Goal: Task Accomplishment & Management: Complete application form

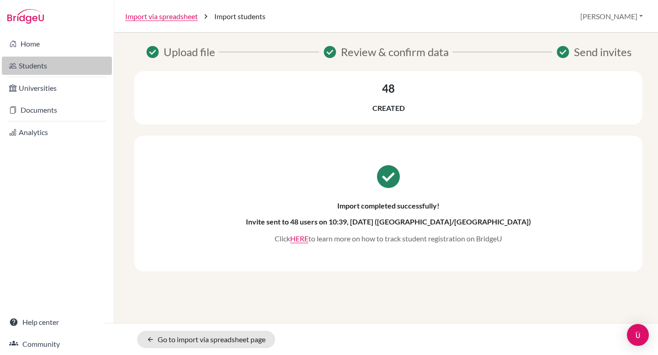
click at [34, 67] on link "Students" at bounding box center [57, 66] width 110 height 18
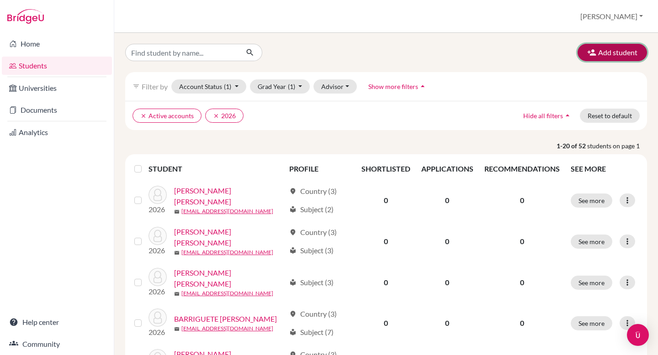
click at [596, 55] on icon "button" at bounding box center [591, 52] width 9 height 9
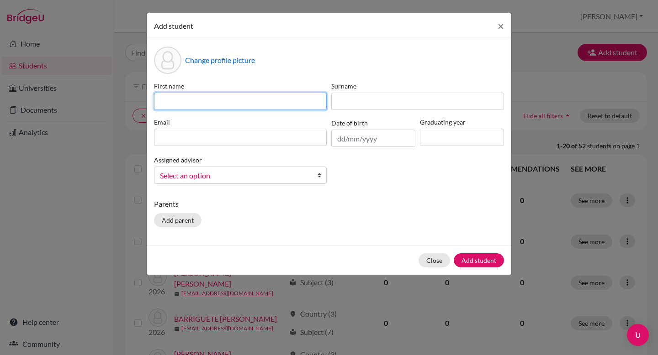
click at [292, 104] on input at bounding box center [240, 101] width 173 height 17
type input "Camila"
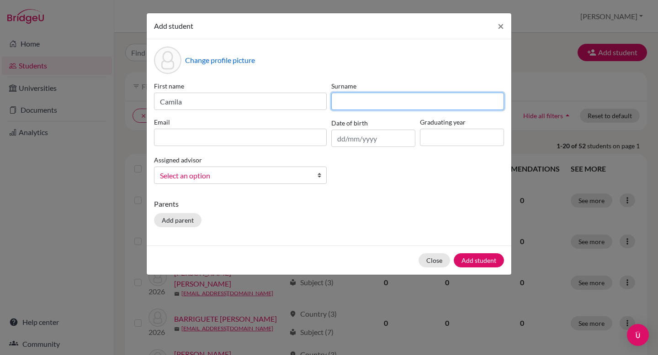
click at [344, 100] on input at bounding box center [417, 101] width 173 height 17
type input "Aguilar Zinser"
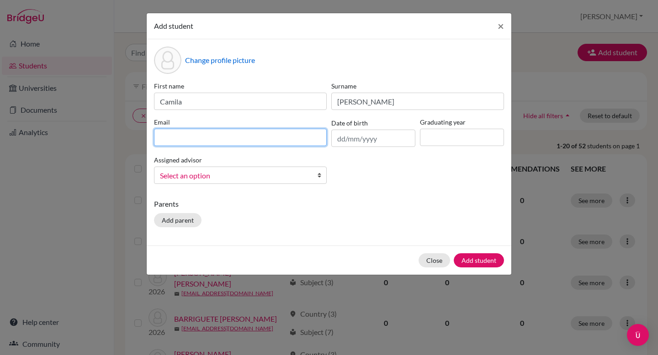
click at [262, 138] on input at bounding box center [240, 137] width 173 height 17
type input "79716"
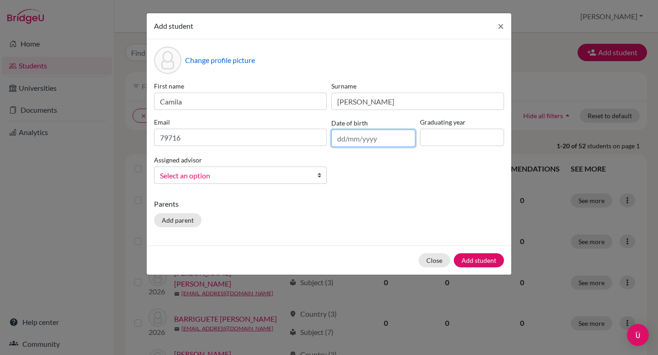
click at [337, 142] on input "text" at bounding box center [373, 138] width 84 height 17
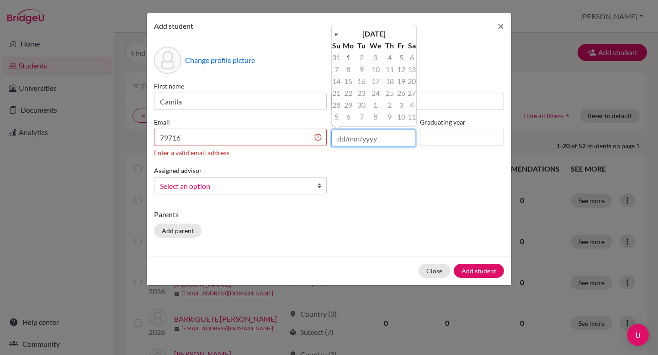
type input "0"
type input "20/03/2009"
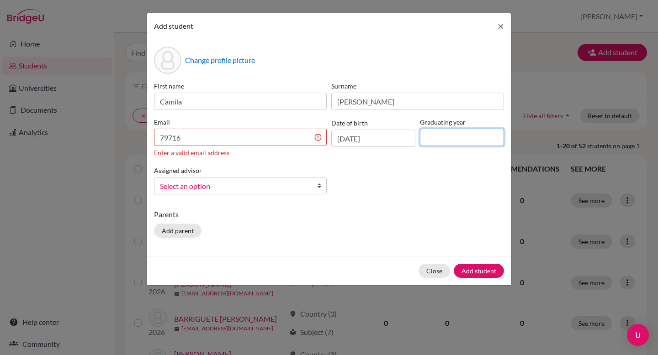
click at [443, 138] on input at bounding box center [462, 137] width 84 height 17
type input "2027"
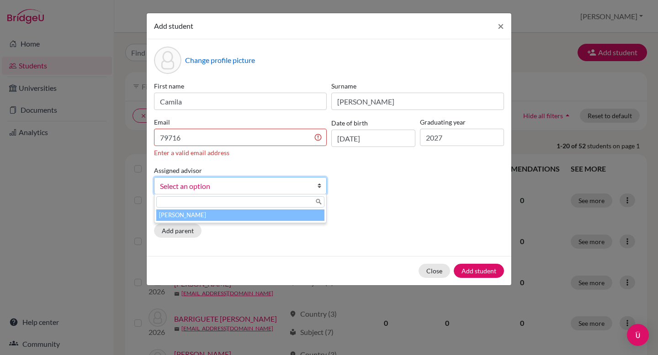
click at [317, 186] on b at bounding box center [321, 186] width 9 height 16
click at [294, 217] on li "Gonzalez, Elvia" at bounding box center [240, 215] width 168 height 11
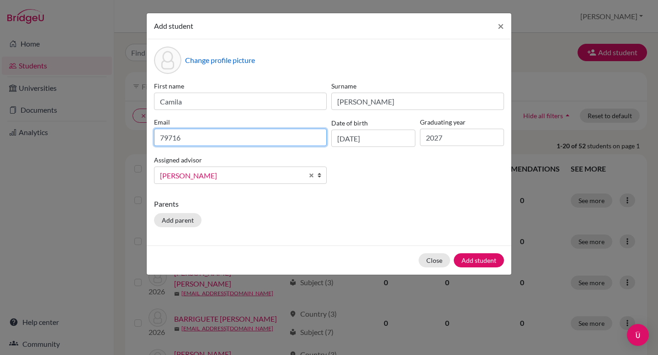
click at [208, 138] on input "79716" at bounding box center [240, 137] width 173 height 17
type input "79716@ats.edu.mx"
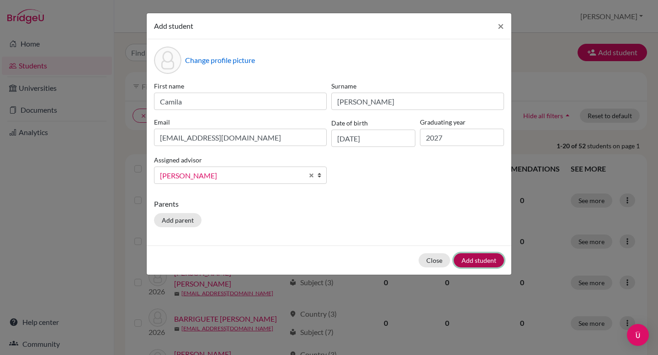
click at [474, 262] on button "Add student" at bounding box center [479, 261] width 50 height 14
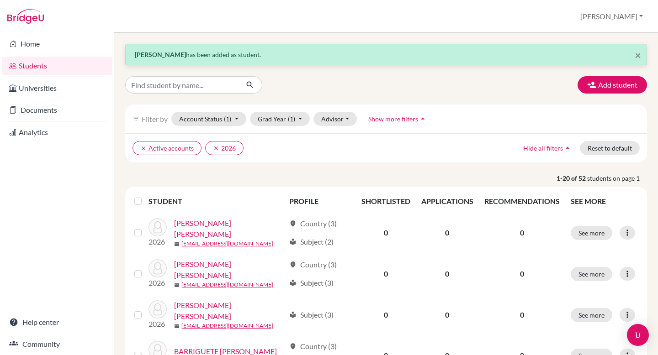
scroll to position [2, 0]
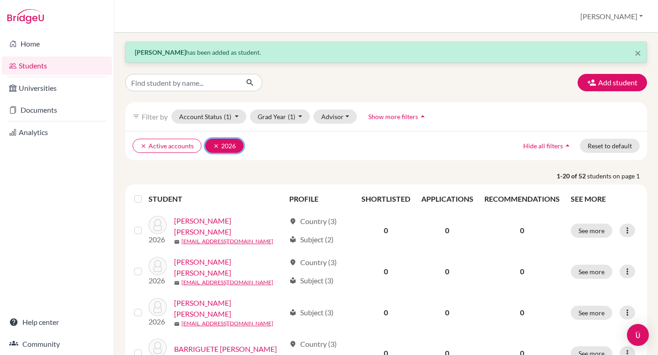
click at [214, 144] on icon "clear" at bounding box center [216, 146] width 6 height 6
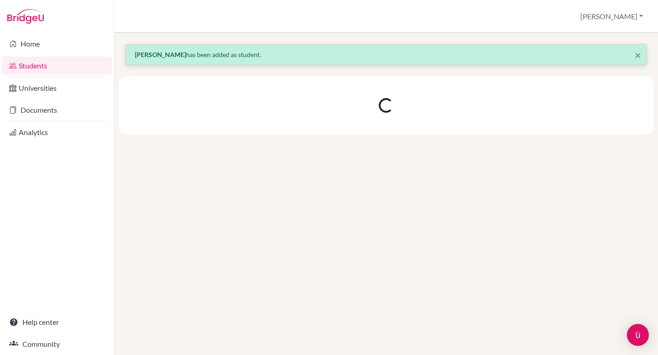
scroll to position [0, 0]
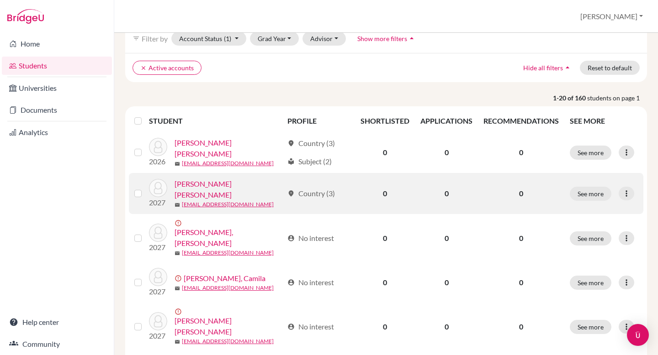
scroll to position [82, 0]
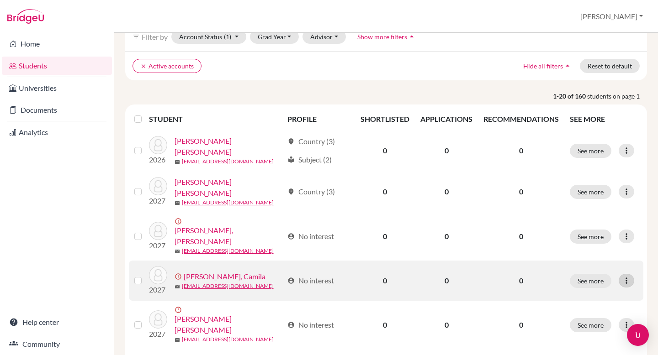
click at [625, 276] on icon at bounding box center [626, 280] width 9 height 9
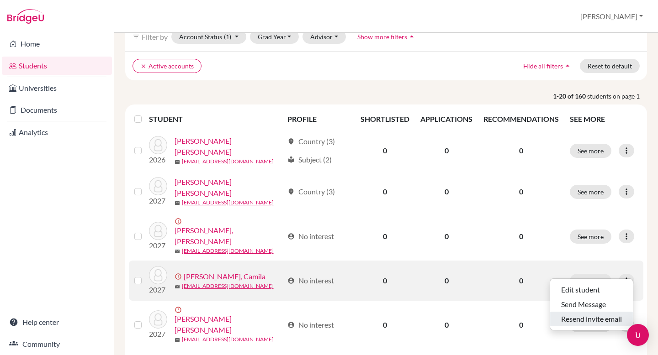
click at [600, 319] on button "Resend invite email" at bounding box center [591, 319] width 83 height 15
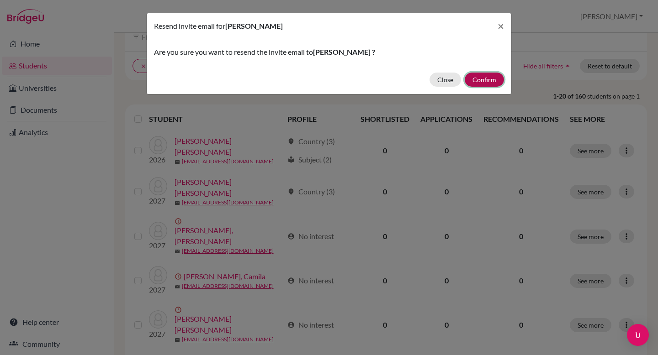
click at [492, 76] on button "Confirm" at bounding box center [484, 80] width 39 height 14
